Goal: Task Accomplishment & Management: Use online tool/utility

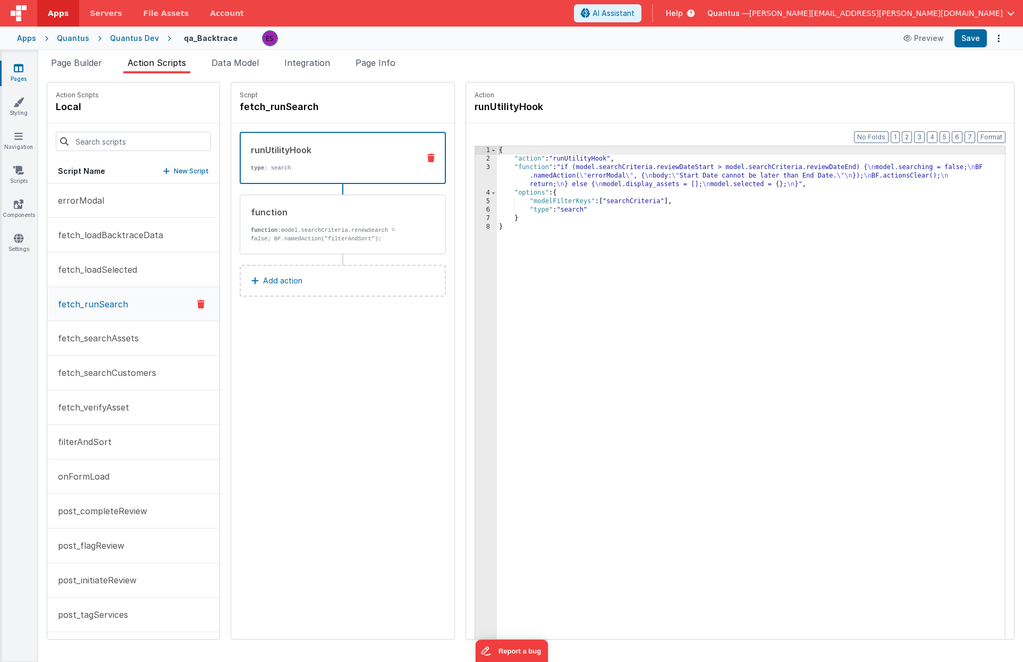
scroll to position [2, 0]
click at [28, 160] on div "Pages Styling Navigation Scripts Components Settings" at bounding box center [19, 356] width 38 height 612
click at [19, 173] on icon at bounding box center [18, 170] width 11 height 11
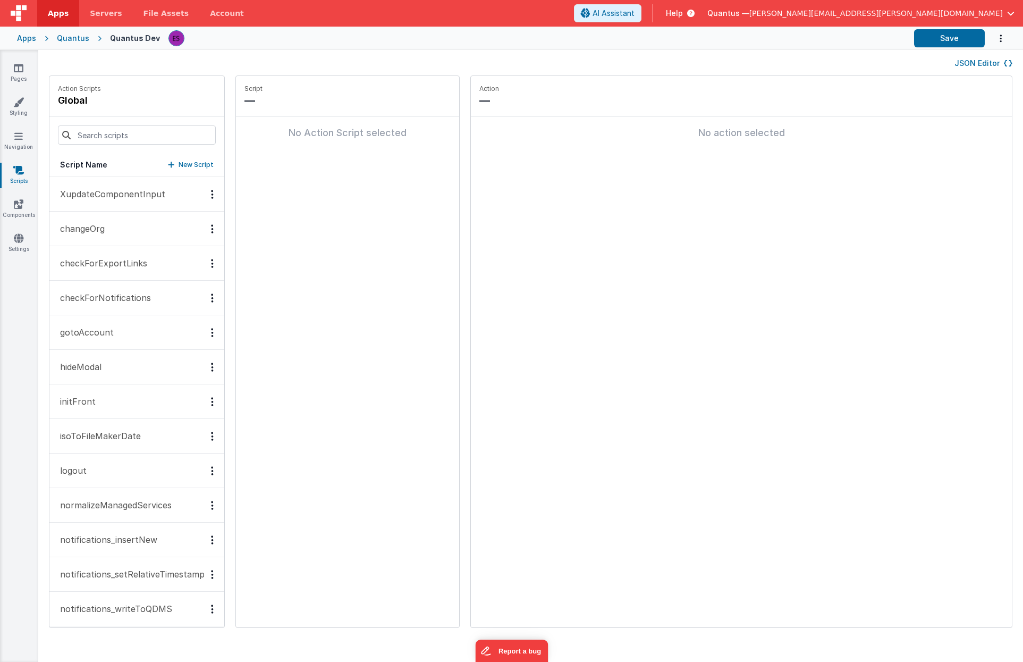
click at [187, 160] on p "New Script" at bounding box center [196, 165] width 35 height 11
paste input "backtrace_returnResults\"
type input "backtrace_returnResults"
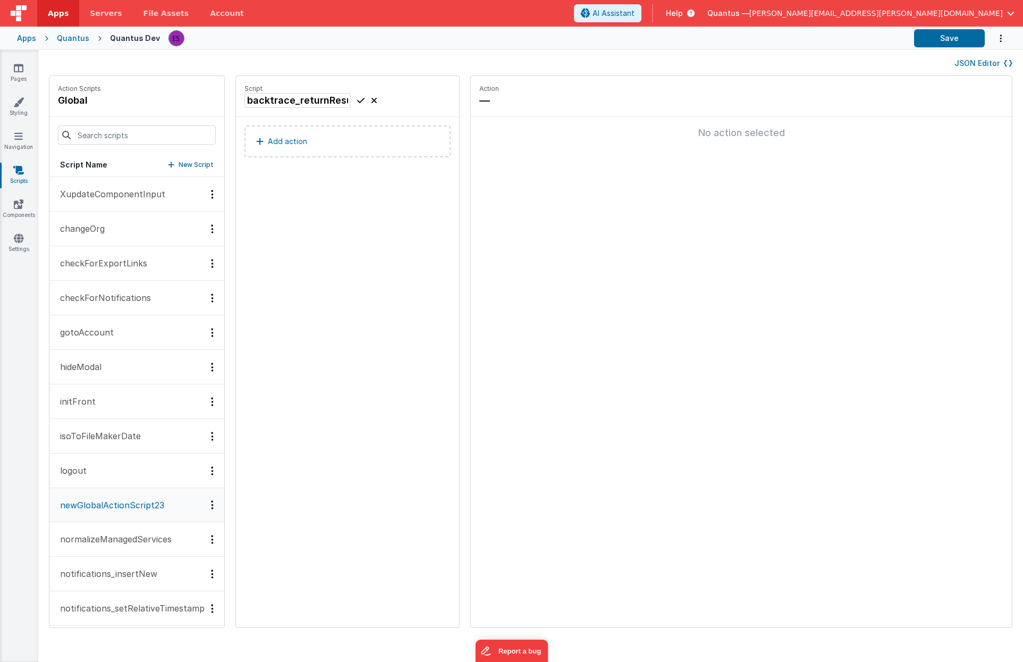
click at [357, 103] on icon at bounding box center [360, 100] width 7 height 13
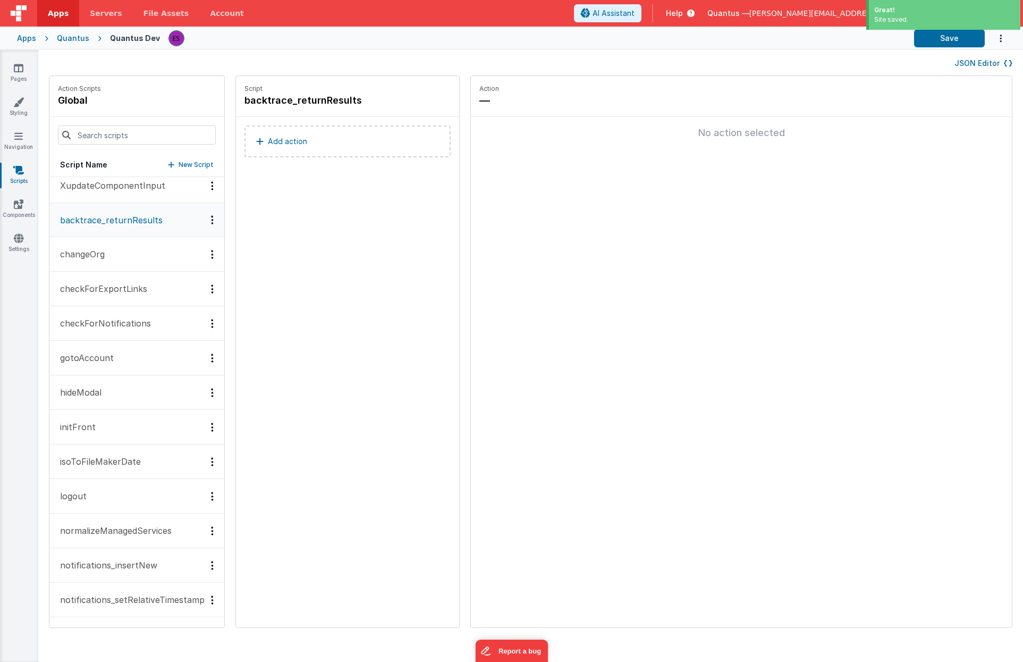
scroll to position [18, 0]
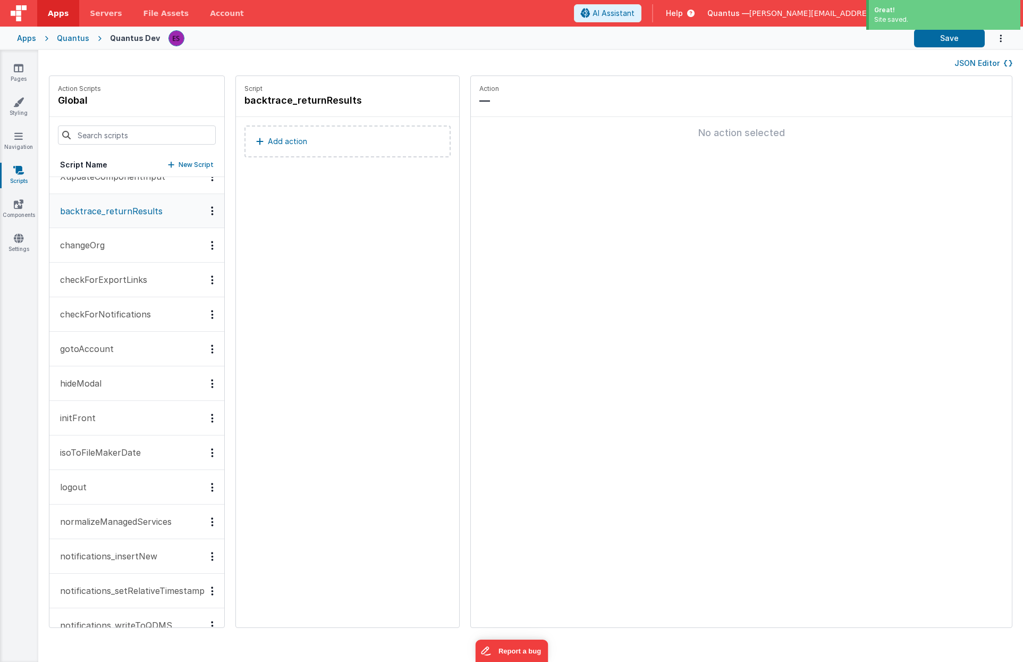
drag, startPoint x: 125, startPoint y: 549, endPoint x: 128, endPoint y: 540, distance: 9.8
click at [125, 550] on p "notifications_insertNew" at bounding box center [106, 556] width 104 height 13
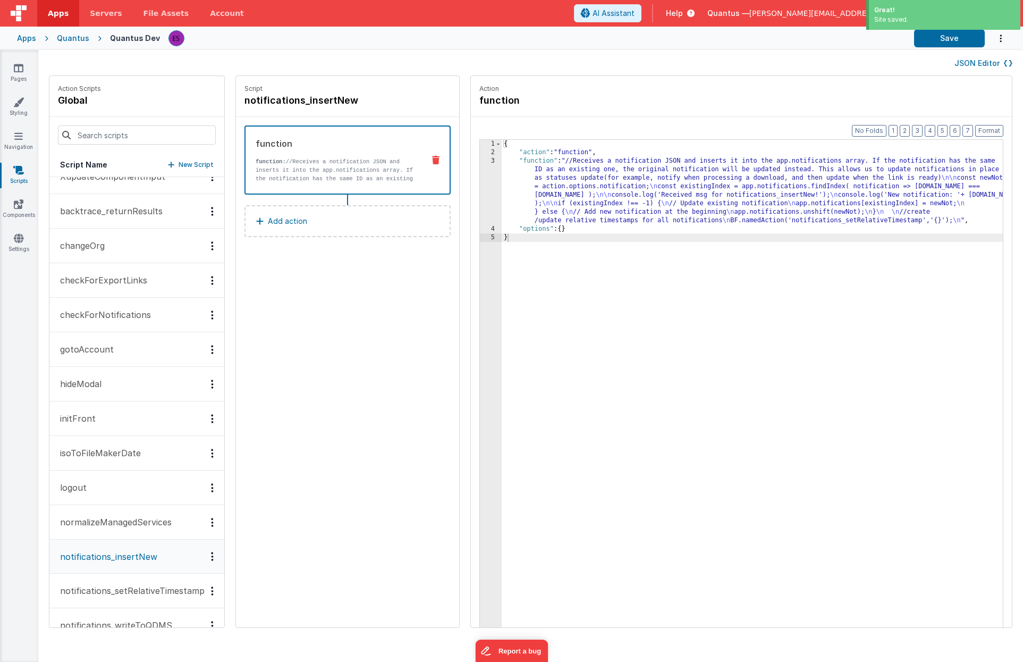
click at [563, 185] on div "{ "action" : "function" , "function" : "//Receives a notification JSON and inse…" at bounding box center [754, 409] width 505 height 538
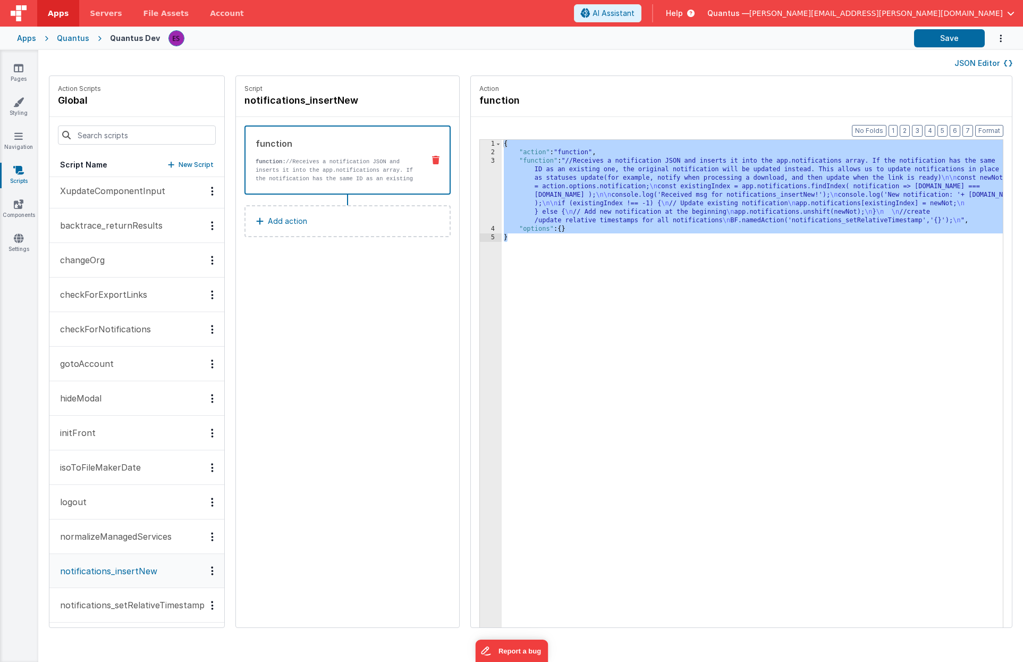
scroll to position [0, 0]
drag, startPoint x: 118, startPoint y: 232, endPoint x: 132, endPoint y: 233, distance: 13.8
click at [118, 232] on p "backtrace_returnResults" at bounding box center [108, 228] width 109 height 13
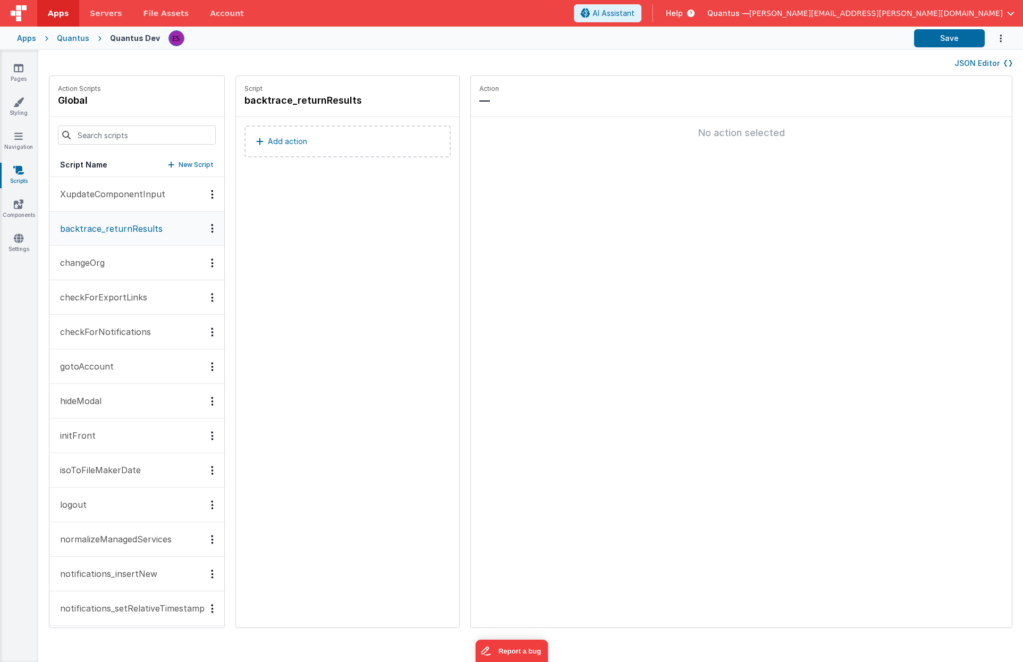
click at [283, 151] on button "Add action" at bounding box center [348, 141] width 206 height 32
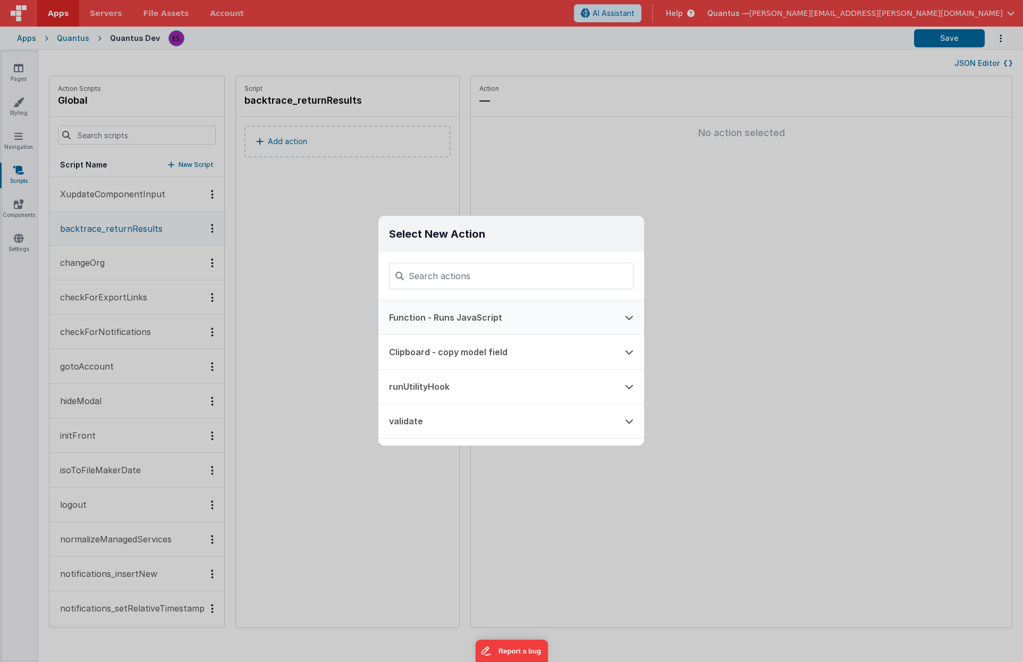
click at [429, 315] on button "Function - Runs JavaScript" at bounding box center [497, 317] width 236 height 34
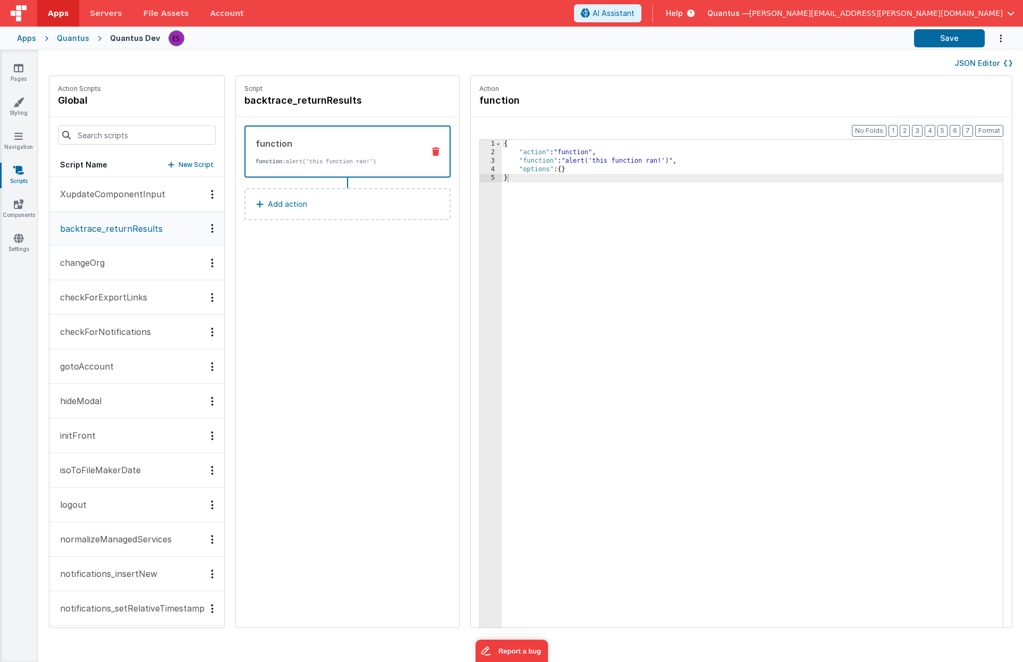
click at [558, 276] on div "{ "action" : "function" , "function" : "alert('this function ran!')" , "options…" at bounding box center [754, 409] width 505 height 538
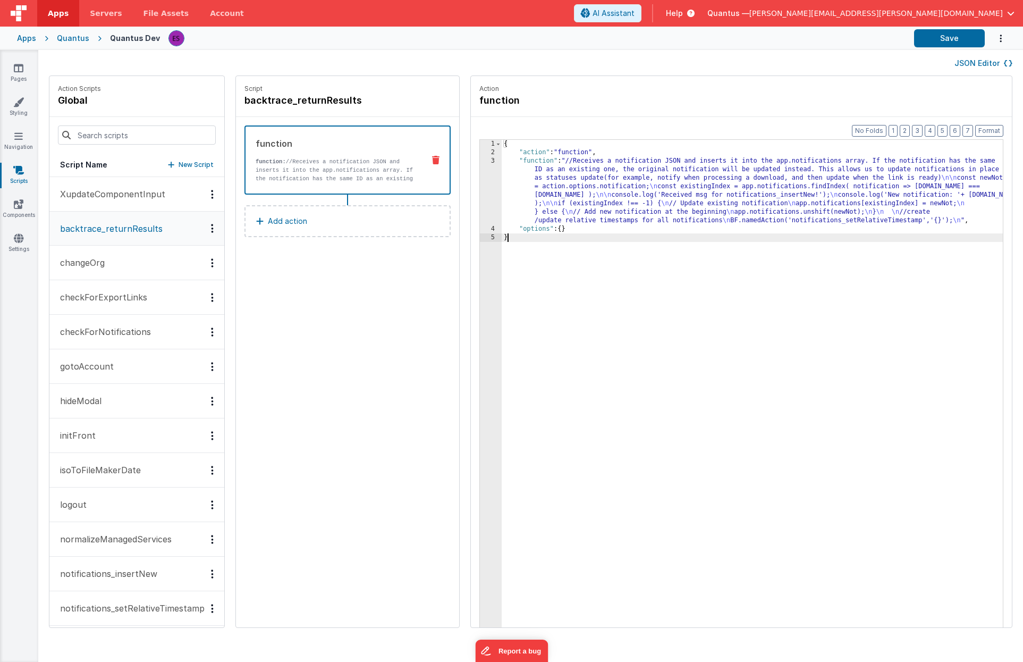
click at [481, 181] on div "3" at bounding box center [491, 191] width 22 height 68
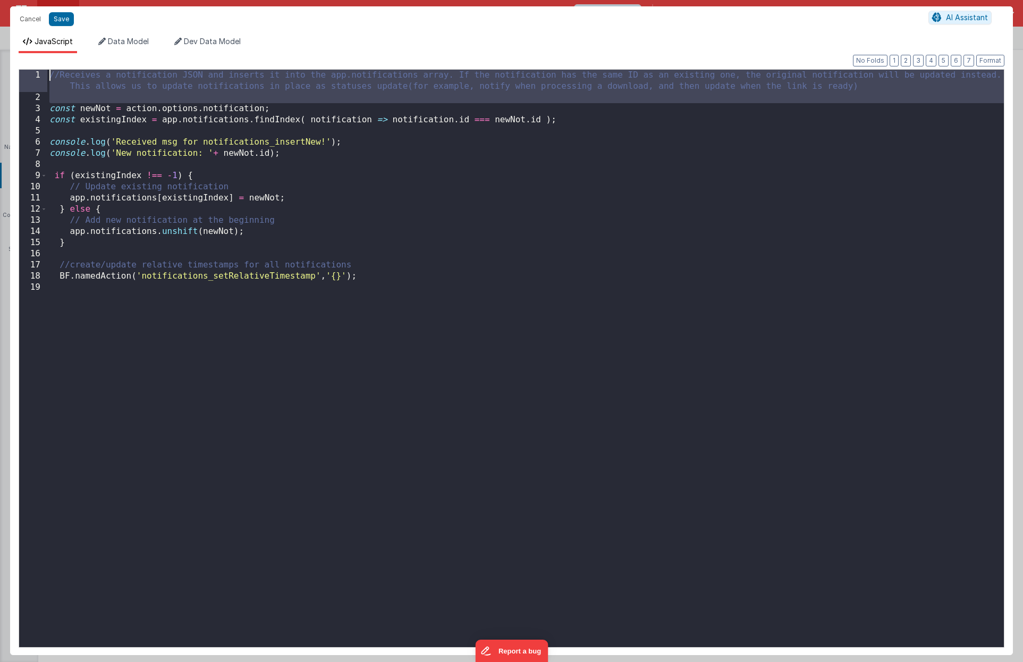
drag, startPoint x: 48, startPoint y: 108, endPoint x: 36, endPoint y: 63, distance: 46.3
click at [36, 63] on div "Format 7 6 5 4 3 2 1 No Folds 1 2 3 4 5 6 7 8 9 10 11 12 13 14 15 16 17 18 19 /…" at bounding box center [512, 354] width 986 height 585
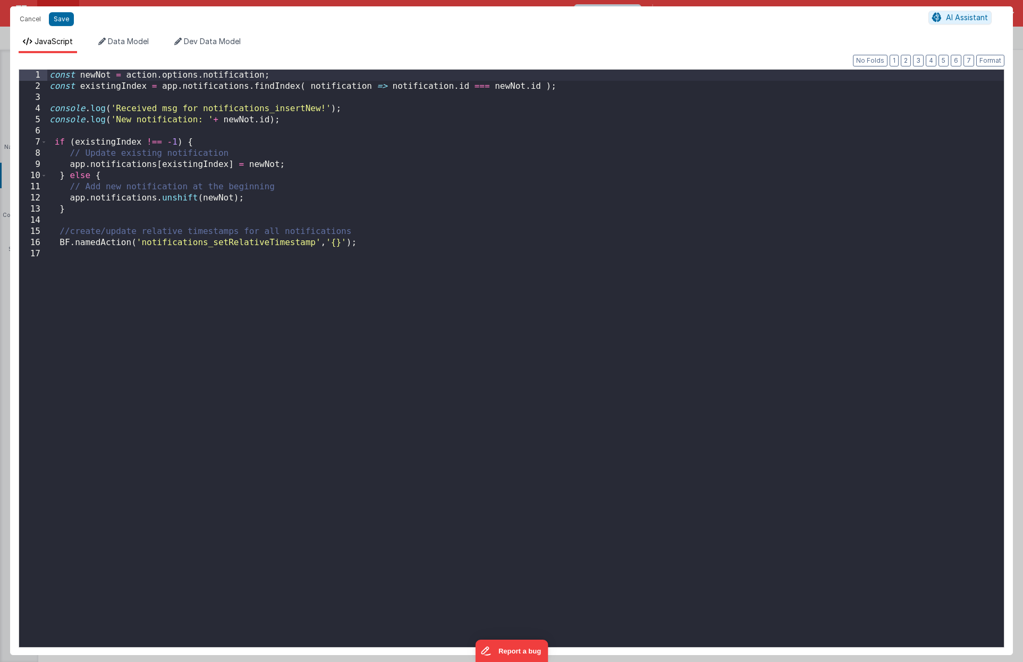
click at [225, 73] on div "const newNot = action . options . notification ; const existingIndex = app . no…" at bounding box center [525, 370] width 957 height 600
click at [57, 243] on div "const newNot = action . options . assets ; const existingIndex = app . notifica…" at bounding box center [525, 370] width 957 height 600
click at [88, 73] on div "const newNot = action . options . assets ; const existingIndex = app . notifica…" at bounding box center [525, 370] width 957 height 600
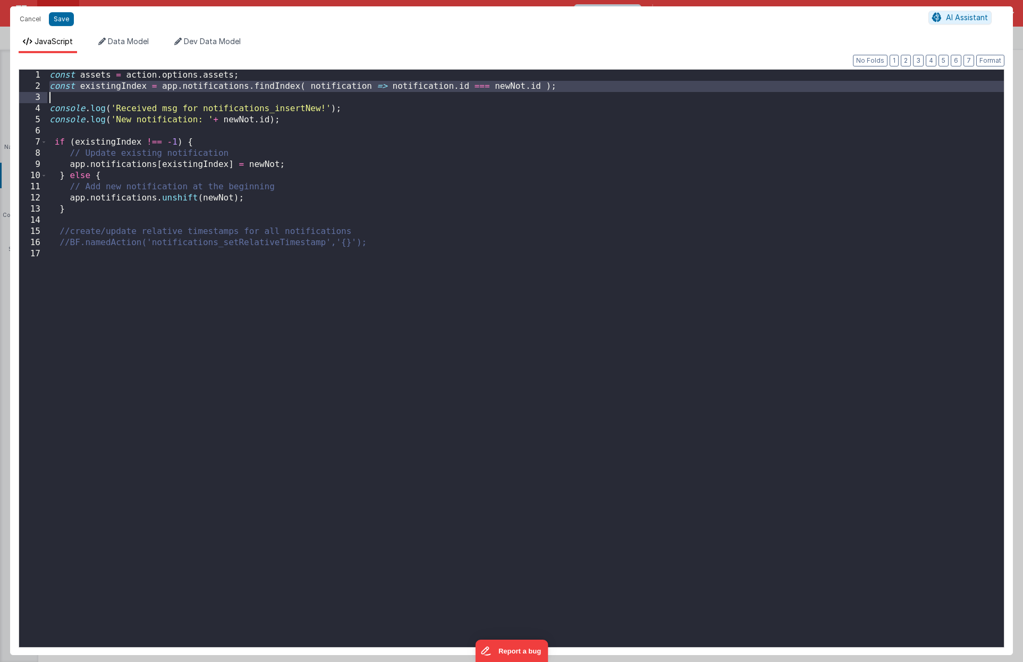
drag, startPoint x: 50, startPoint y: 87, endPoint x: 56, endPoint y: 98, distance: 12.6
click at [56, 98] on div "const assets = action . options . assets ; const existingIndex = app . notifica…" at bounding box center [525, 370] width 957 height 600
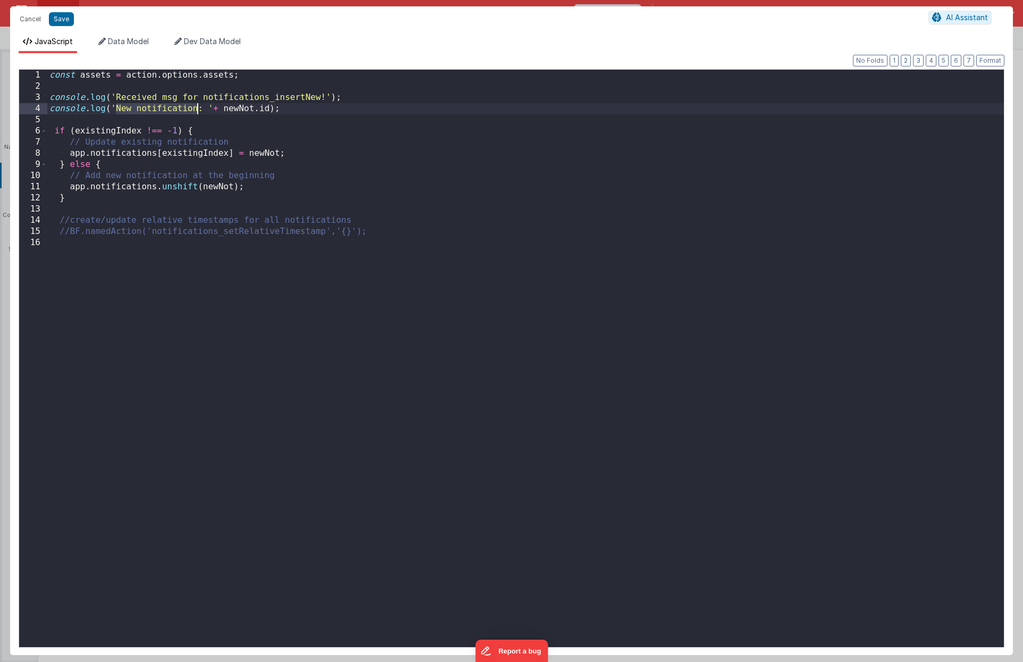
drag, startPoint x: 114, startPoint y: 109, endPoint x: 196, endPoint y: 109, distance: 81.9
click at [196, 109] on div "const assets = action . options . assets ; console . log ( 'Received msg for no…" at bounding box center [525, 370] width 957 height 600
drag, startPoint x: 172, startPoint y: 107, endPoint x: 219, endPoint y: 102, distance: 46.6
click at [220, 104] on div "const assets = action . options . assets ; console . log ( 'Received msg for no…" at bounding box center [525, 370] width 957 height 600
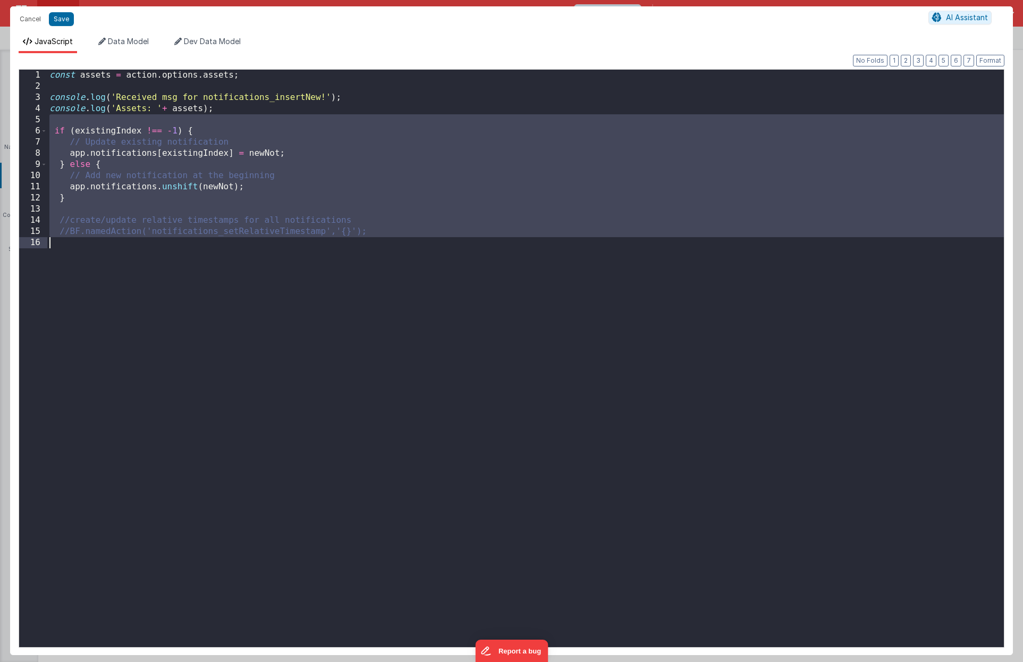
drag, startPoint x: 101, startPoint y: 118, endPoint x: 259, endPoint y: 331, distance: 265.3
click at [261, 331] on div "const assets = action . options . assets ; console . log ( 'Received msg for no…" at bounding box center [525, 370] width 957 height 600
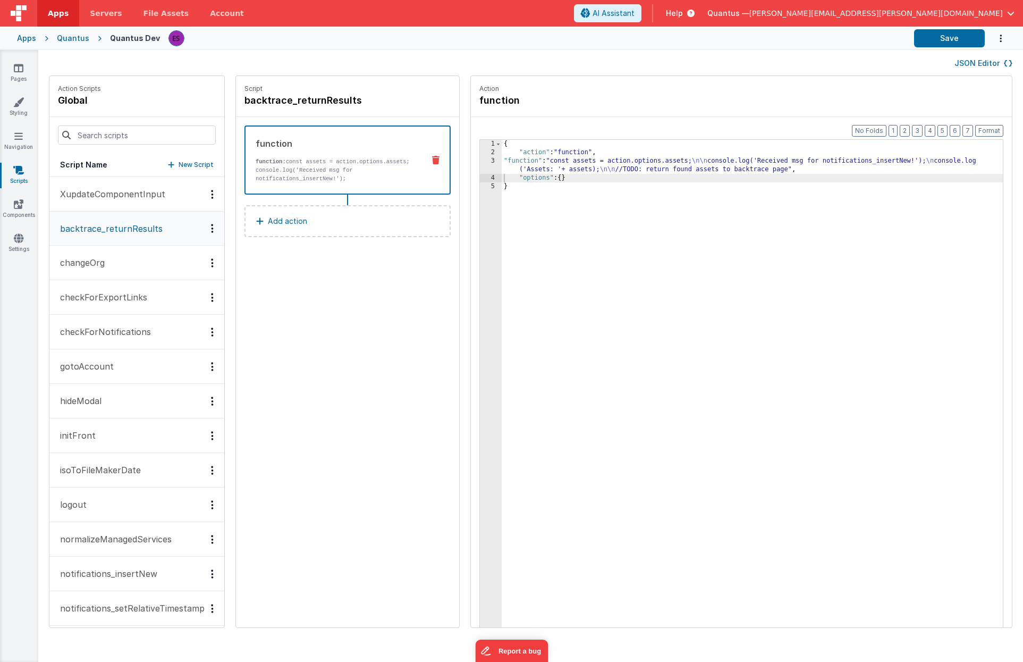
click at [651, 226] on div "{ "action" : "function" , "function" : "const assets = action.options.assets; \…" at bounding box center [754, 409] width 505 height 538
click at [487, 167] on div "3" at bounding box center [491, 165] width 22 height 17
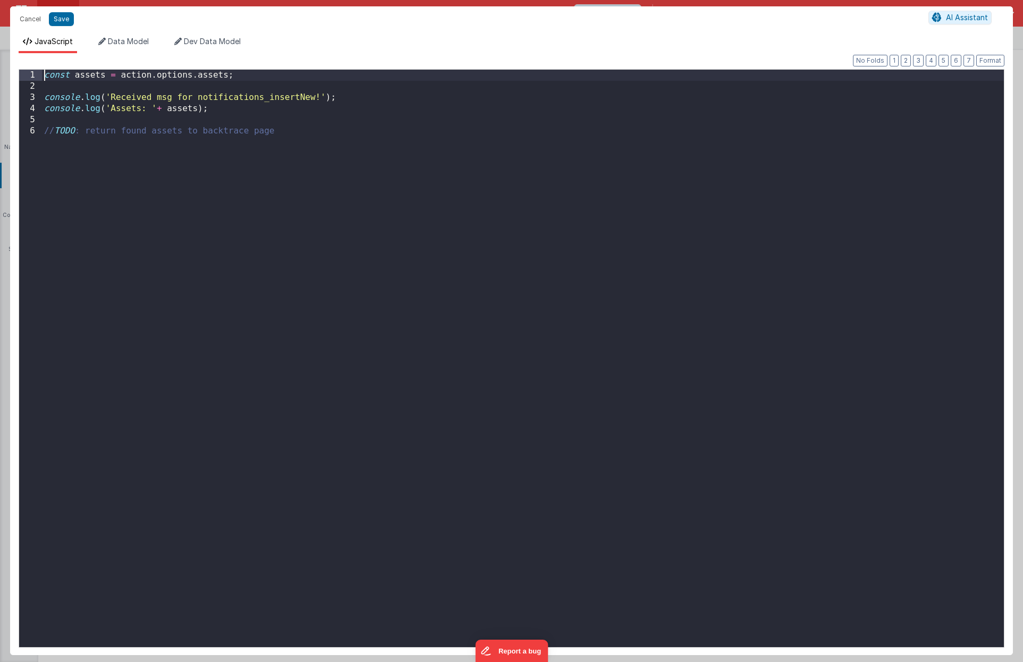
drag, startPoint x: 46, startPoint y: 80, endPoint x: 33, endPoint y: 138, distance: 59.3
click at [46, 80] on div "const assets = action . options . assets ; console . log ( 'Received msg for no…" at bounding box center [523, 370] width 962 height 600
click at [45, 108] on div "//const assets = action.options.assets; console . log ( 'Received msg for notif…" at bounding box center [523, 370] width 962 height 600
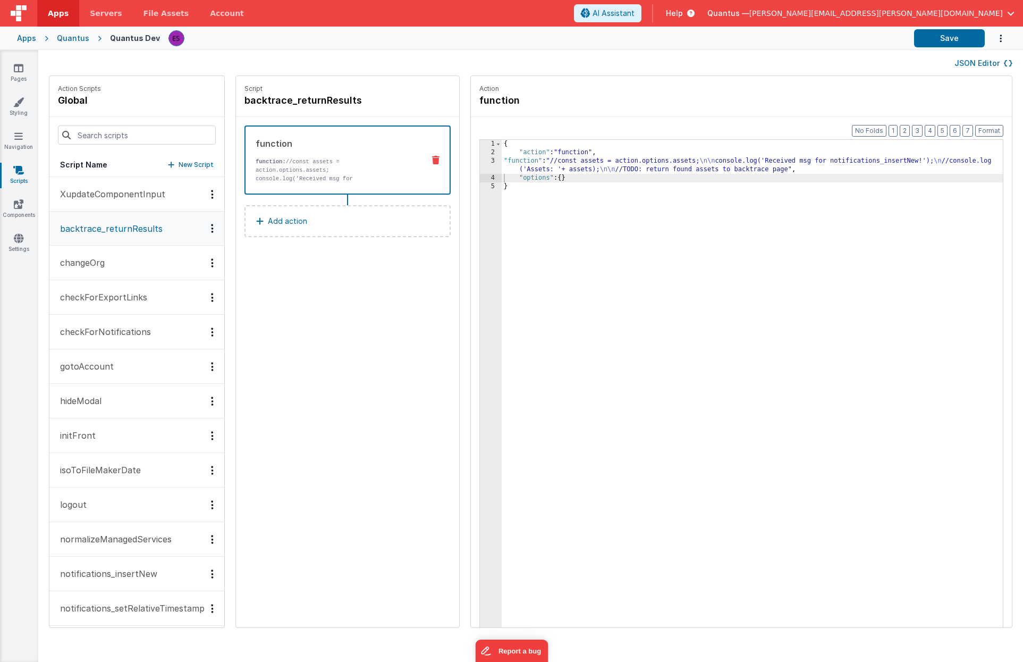
click at [595, 155] on div "{ "action" : "function" , "function" : "//const assets = action.options.assets;…" at bounding box center [754, 409] width 505 height 538
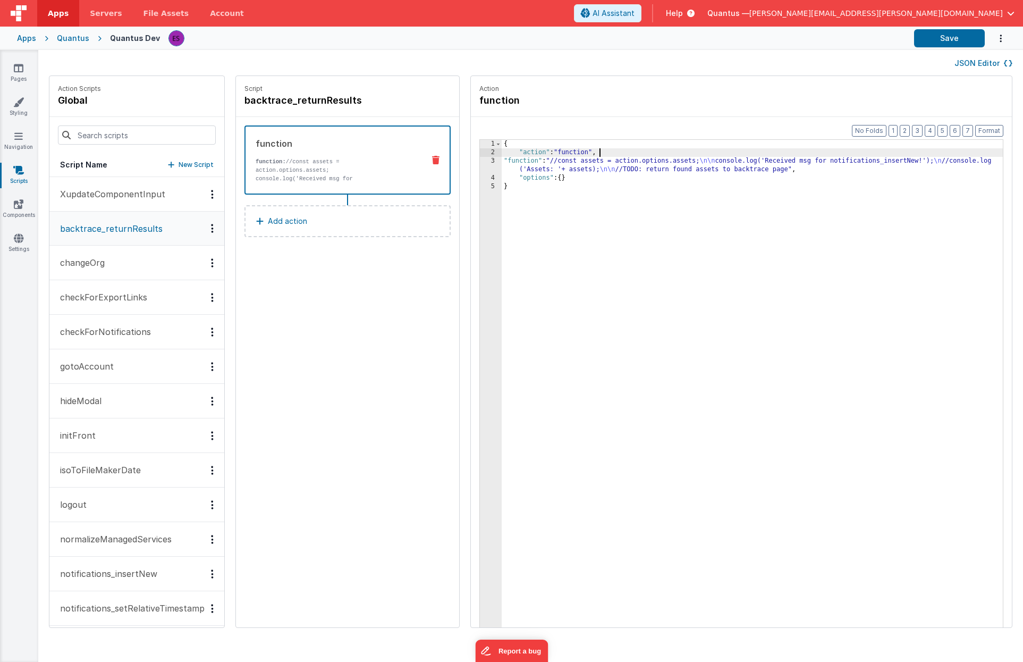
click at [491, 165] on div "3" at bounding box center [491, 165] width 22 height 17
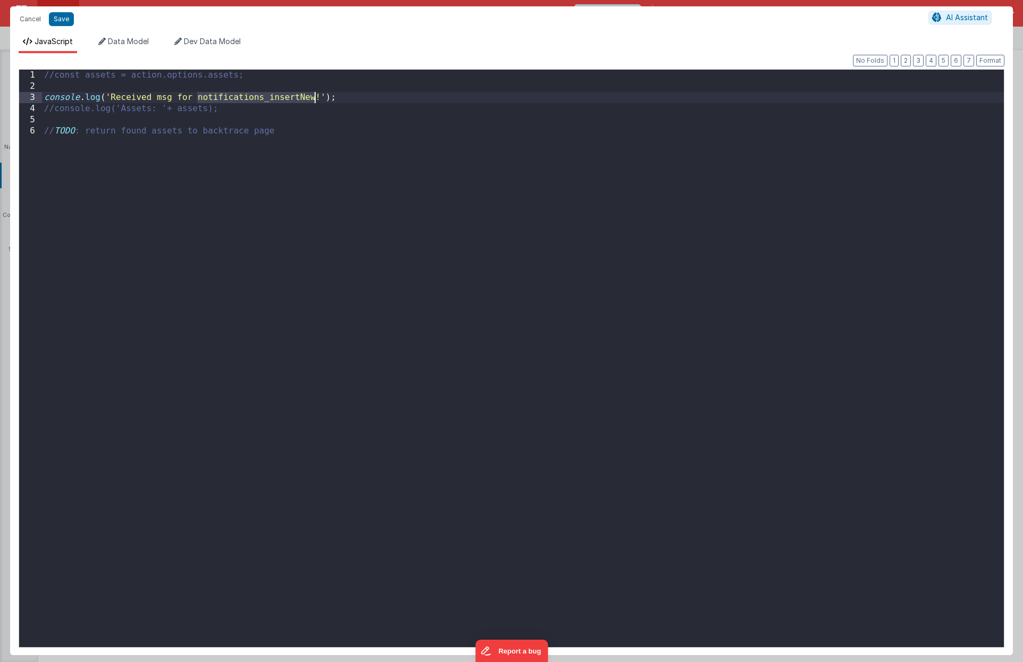
drag, startPoint x: 197, startPoint y: 96, endPoint x: 315, endPoint y: 100, distance: 118.1
click at [315, 100] on div "//const assets = action.options.assets; console . log ( 'Received msg for notif…" at bounding box center [523, 370] width 962 height 600
click at [64, 23] on button "Save" at bounding box center [61, 19] width 25 height 14
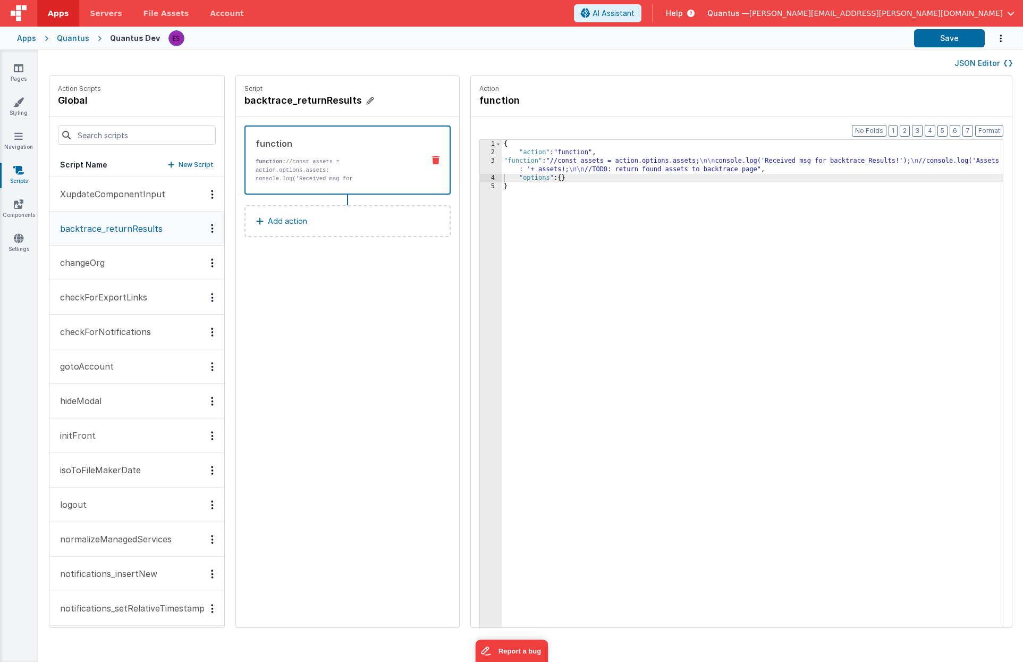
click at [340, 96] on h4 "backtrace_returnResults" at bounding box center [325, 100] width 160 height 15
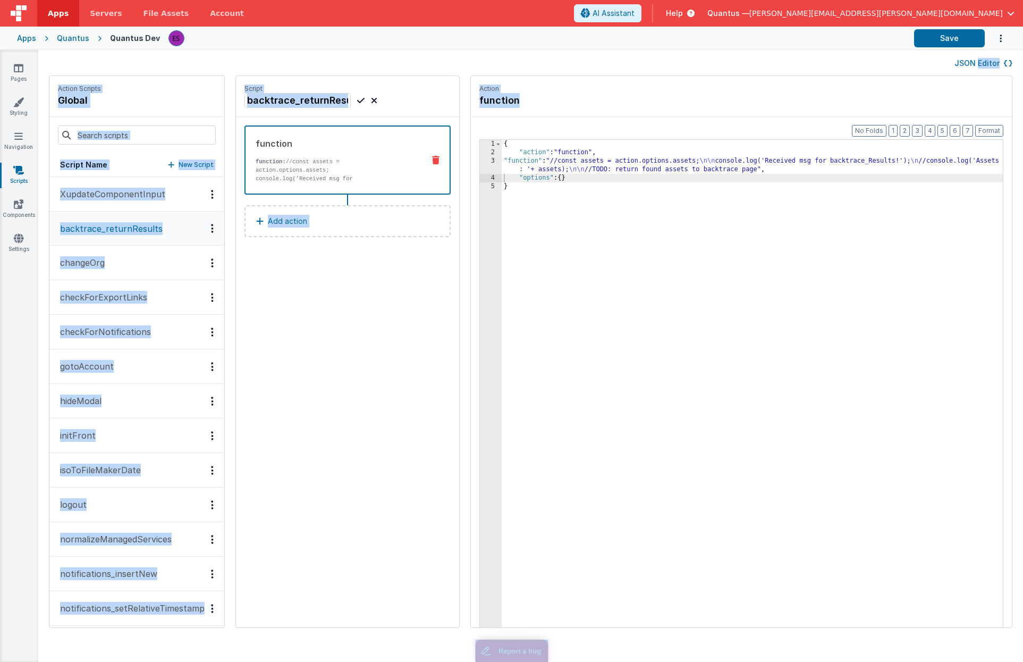
click at [319, 106] on input "backtrace_returnResults" at bounding box center [298, 100] width 106 height 15
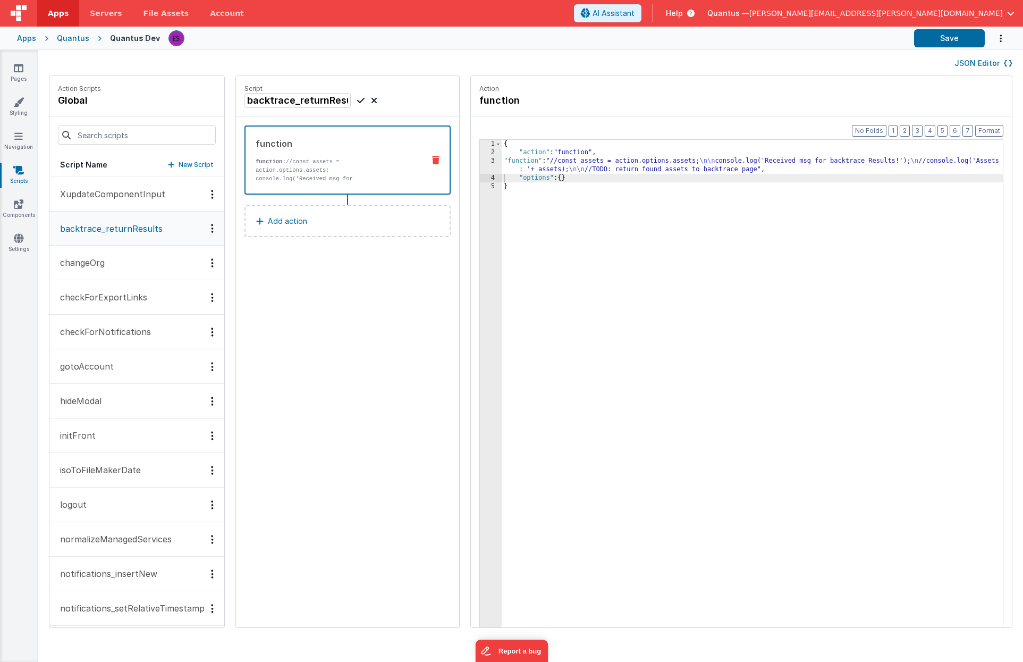
click at [629, 250] on div "{ "action" : "function" , "function" : "//const assets = action.options.assets;…" at bounding box center [754, 409] width 505 height 538
click at [650, 163] on div "{ "action" : "function" , "function" : "//const assets = action.options.assets;…" at bounding box center [754, 409] width 505 height 538
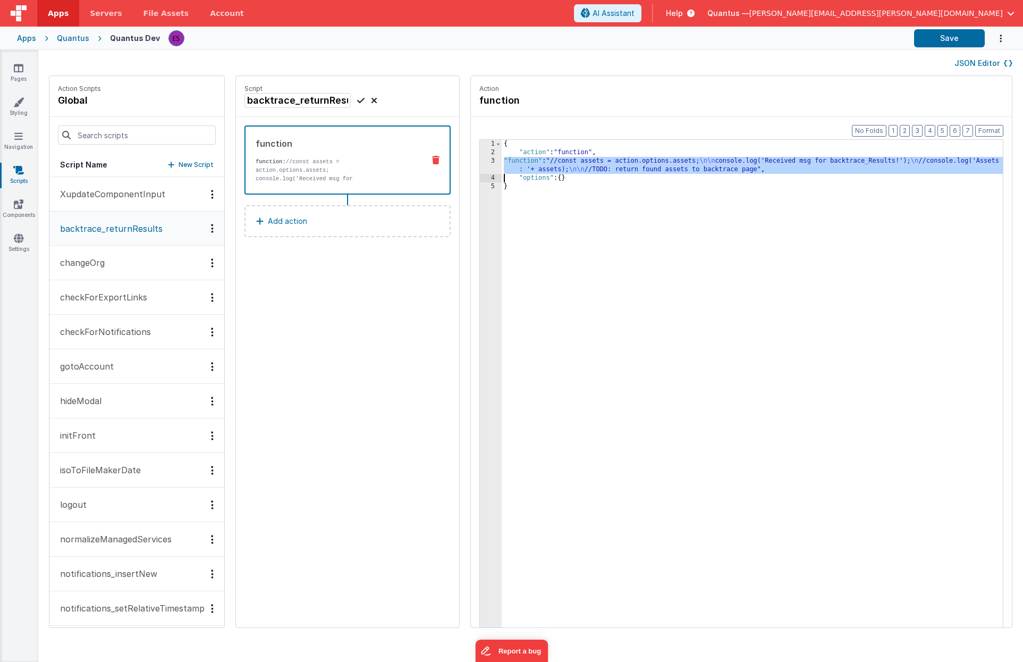
click at [482, 166] on div "3" at bounding box center [491, 165] width 22 height 17
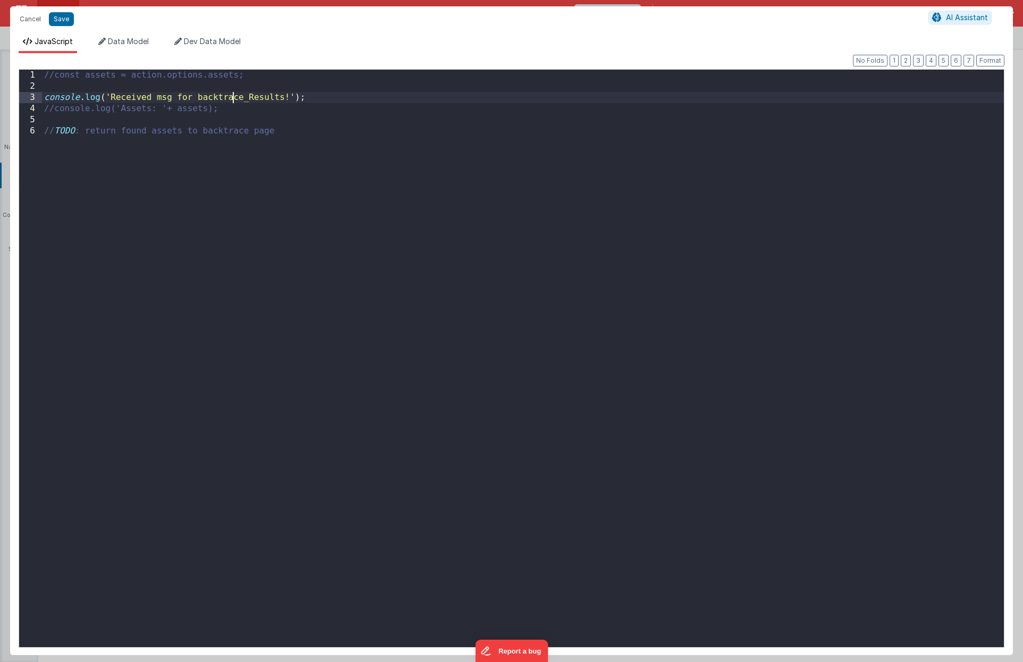
click at [231, 94] on div "//const assets = action.options.assets; console . log ( 'Received msg for backt…" at bounding box center [523, 370] width 962 height 600
